Goal: Navigation & Orientation: Find specific page/section

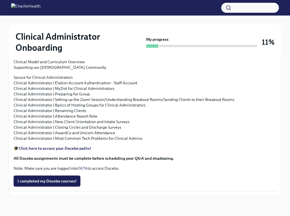
scroll to position [762, 0]
click at [48, 178] on button "I completed my Docebo courses!" at bounding box center [47, 181] width 67 height 11
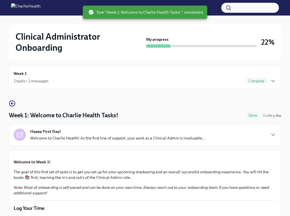
scroll to position [0, 0]
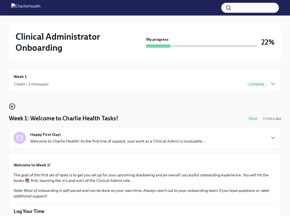
click at [10, 107] on icon "button" at bounding box center [12, 106] width 7 height 7
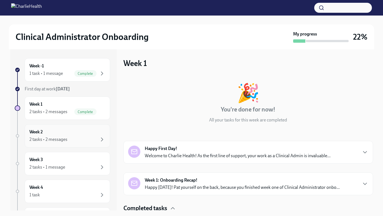
click at [74, 131] on div "Week 2 2 tasks • 2 messages" at bounding box center [67, 136] width 76 height 14
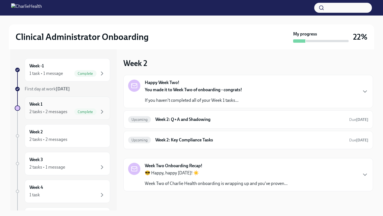
click at [66, 113] on div "2 tasks • 2 messages" at bounding box center [48, 112] width 38 height 6
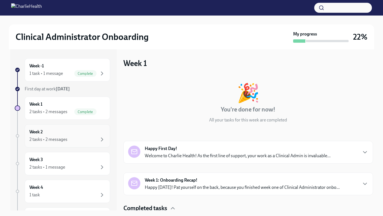
click at [74, 142] on div "2 tasks • 2 messages" at bounding box center [67, 139] width 76 height 7
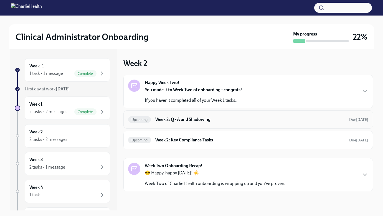
click at [197, 121] on h6 "Week 2: Q+A and Shadowing" at bounding box center [249, 119] width 189 height 6
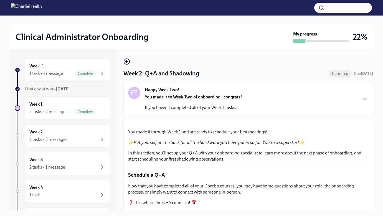
click at [203, 88] on div "Happy Week Two! You made it to Week Two of onboarding - congrats! If you haven'…" at bounding box center [193, 99] width 97 height 24
